Goal: Go to known website: Access a specific website the user already knows

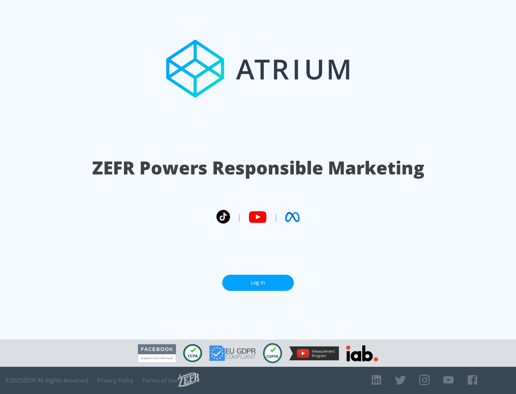
click at [258, 283] on link "Log In" at bounding box center [258, 283] width 72 height 16
